Goal: Information Seeking & Learning: Learn about a topic

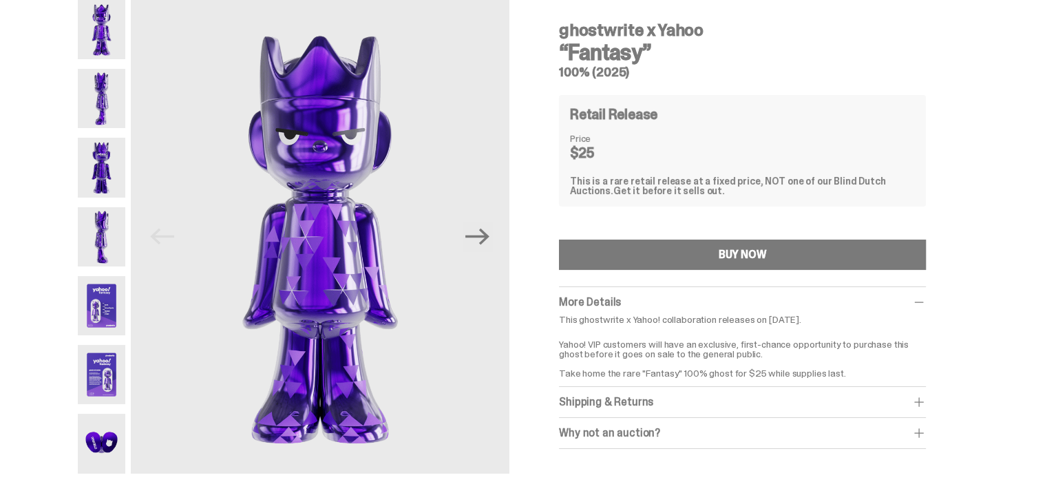
scroll to position [57, 0]
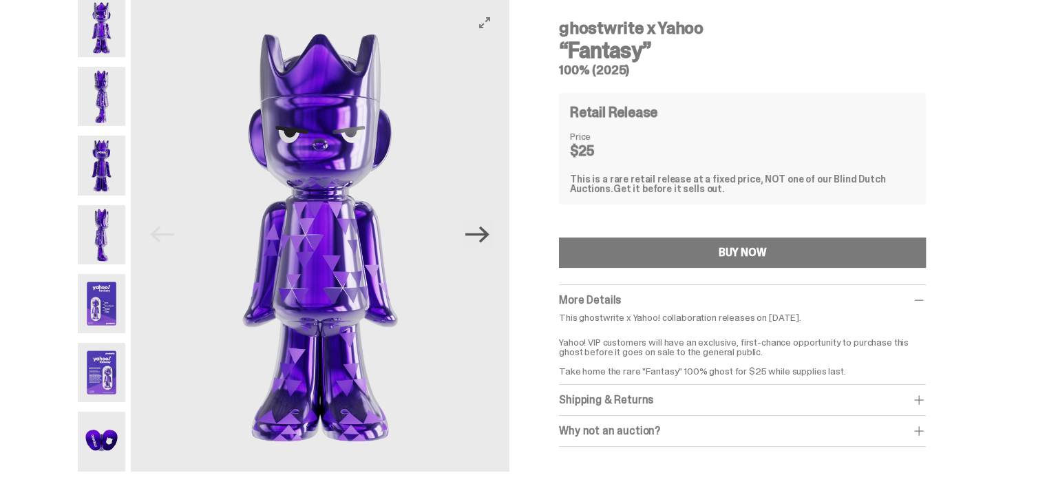
click at [487, 233] on icon "Next" at bounding box center [477, 234] width 24 height 17
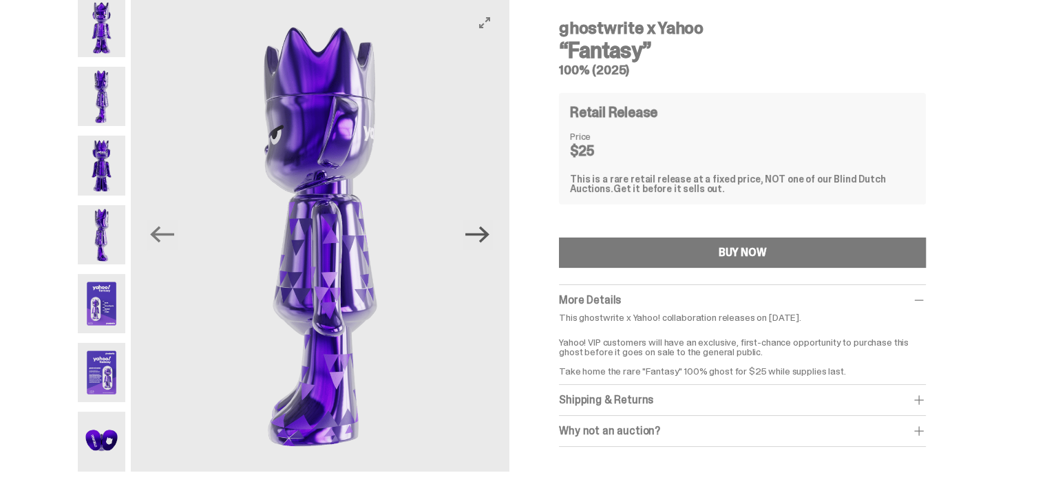
click at [487, 233] on icon "Next" at bounding box center [477, 234] width 24 height 17
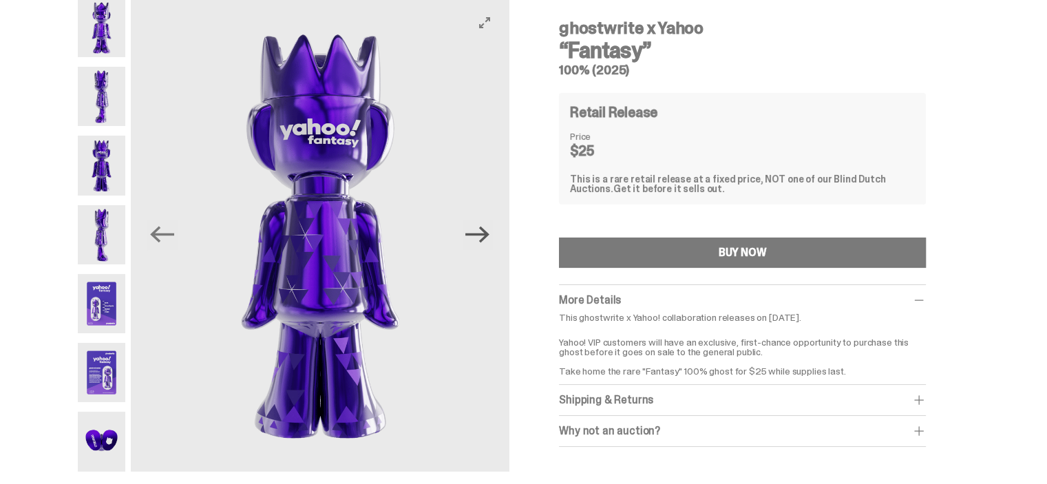
click at [487, 233] on icon "Next" at bounding box center [477, 234] width 24 height 17
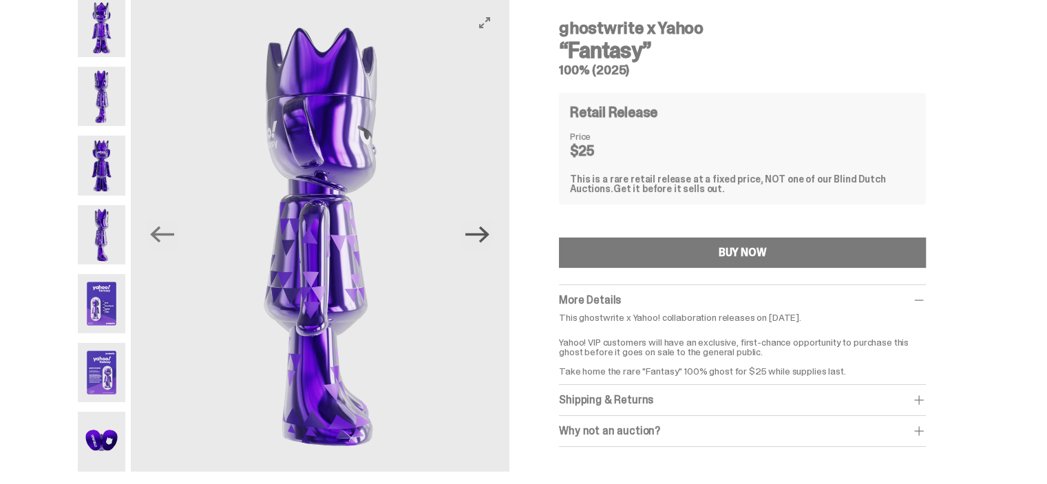
click at [487, 233] on icon "Next" at bounding box center [477, 234] width 24 height 17
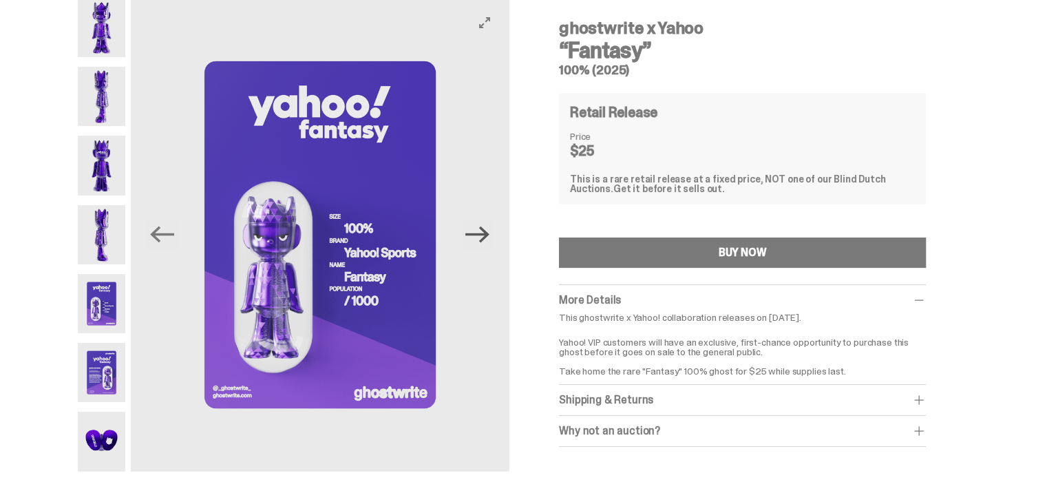
click at [487, 233] on icon "Next" at bounding box center [477, 234] width 24 height 17
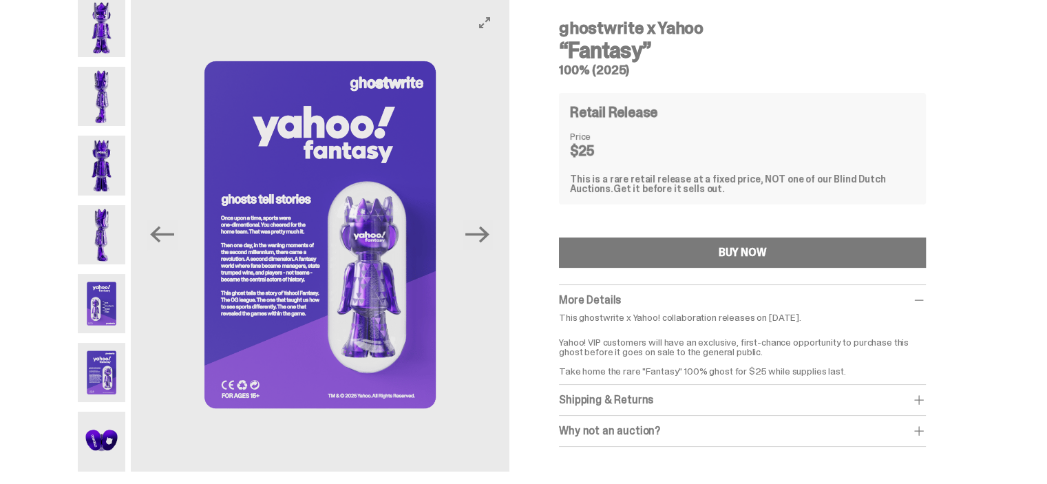
click at [251, 279] on img at bounding box center [320, 235] width 379 height 474
click at [490, 21] on icon "View full-screen" at bounding box center [484, 22] width 11 height 11
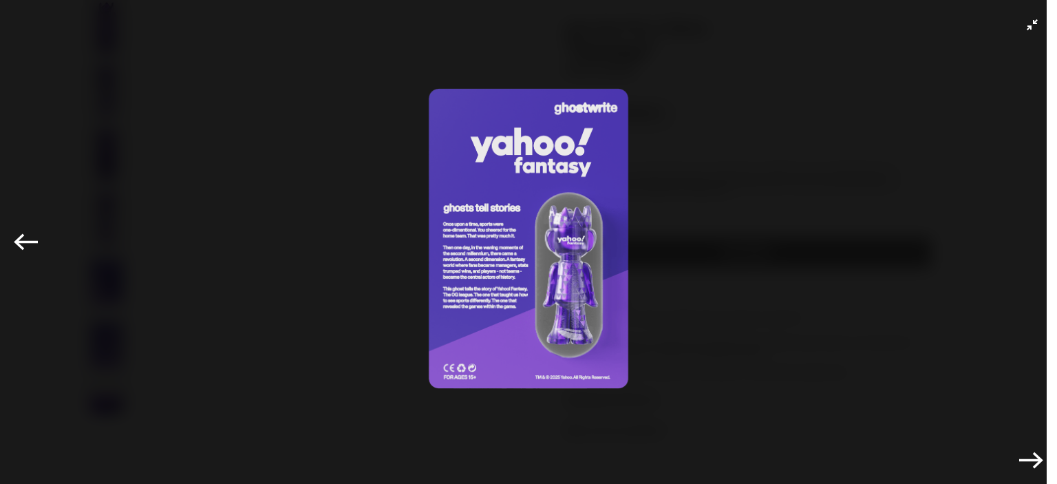
click at [513, 308] on img at bounding box center [528, 238] width 988 height 408
click at [1027, 30] on icon "Exit full-screen" at bounding box center [1032, 24] width 11 height 11
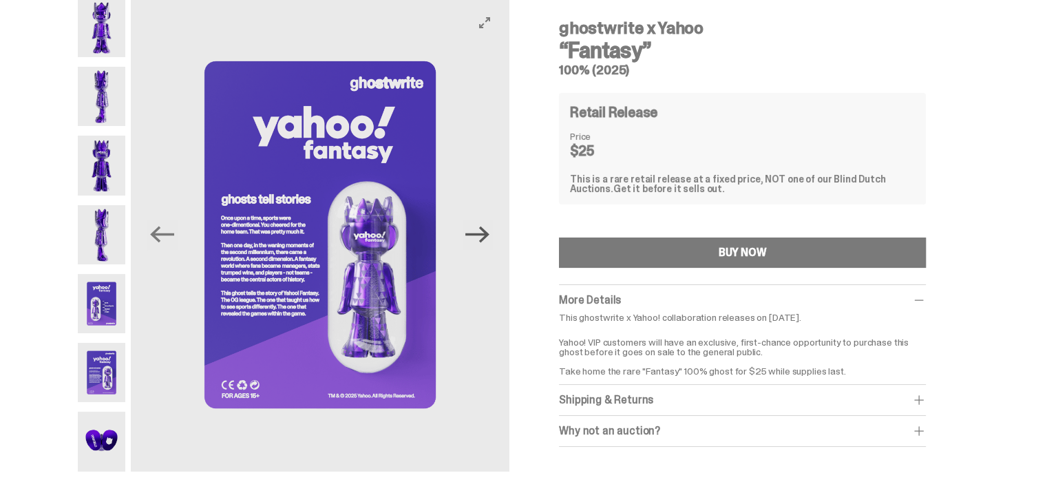
click at [489, 237] on icon "Next" at bounding box center [477, 234] width 24 height 17
